Goal: Task Accomplishment & Management: Use online tool/utility

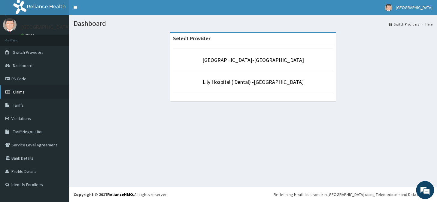
click at [15, 91] on span "Claims" at bounding box center [19, 91] width 12 height 5
